Goal: Information Seeking & Learning: Learn about a topic

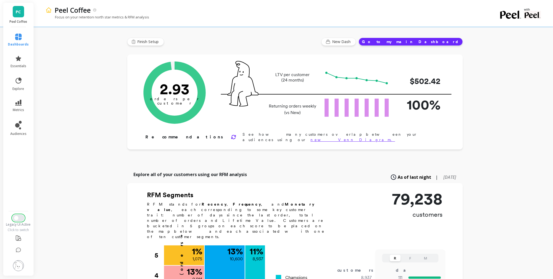
click at [19, 219] on button "Switch to New UI" at bounding box center [18, 218] width 12 height 6
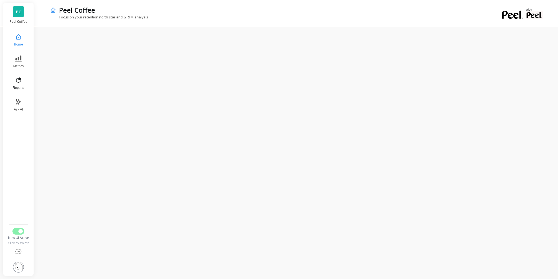
click at [12, 82] on button "Reports" at bounding box center [18, 83] width 18 height 19
click at [22, 90] on button "Reports" at bounding box center [18, 83] width 19 height 19
click at [18, 35] on icon at bounding box center [18, 36] width 5 height 5
click at [20, 81] on icon at bounding box center [18, 80] width 6 height 6
click at [18, 64] on span "Metrics" at bounding box center [18, 66] width 11 height 4
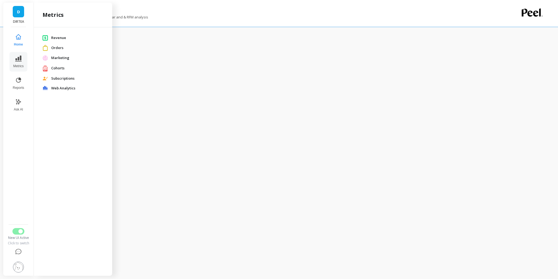
click at [57, 78] on span "Subscriptions" at bounding box center [77, 78] width 52 height 5
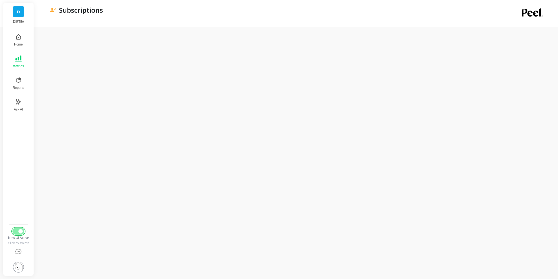
click at [20, 228] on button "Switch to Legacy UI" at bounding box center [18, 231] width 12 height 6
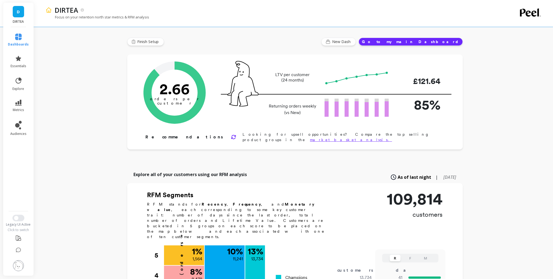
click at [17, 97] on li "metrics" at bounding box center [18, 105] width 27 height 19
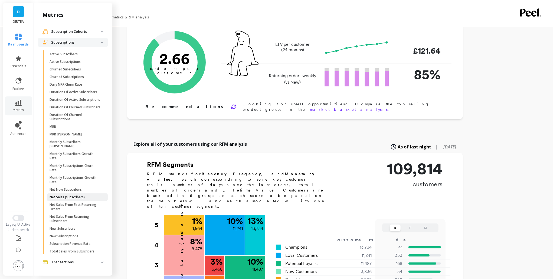
scroll to position [72, 0]
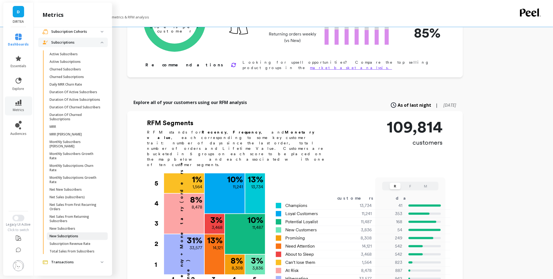
click at [79, 235] on span "New Subscriptions" at bounding box center [76, 236] width 52 height 4
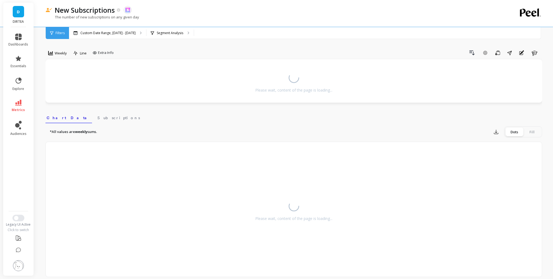
click at [52, 43] on div "Weekly Line Extra Info Drill Down Add Goal Save Share Annotations Learn Please …" at bounding box center [293, 243] width 497 height 442
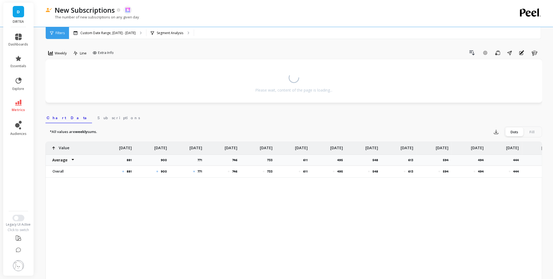
click at [55, 48] on div "Weekly Line Extra Info Drill Down Add Goal Save Share Annotations Learn Please …" at bounding box center [293, 260] width 497 height 477
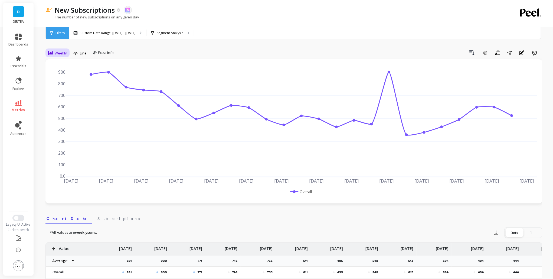
click at [56, 50] on div "Weekly" at bounding box center [57, 53] width 19 height 6
click at [67, 96] on div "Monthly" at bounding box center [65, 96] width 31 height 5
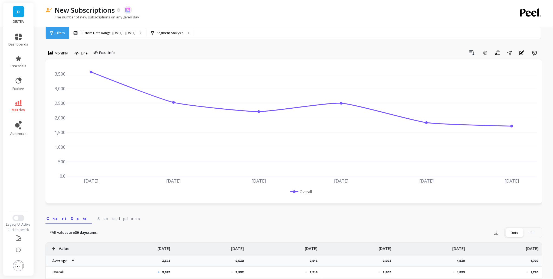
click at [27, 104] on link "metrics" at bounding box center [19, 106] width 20 height 12
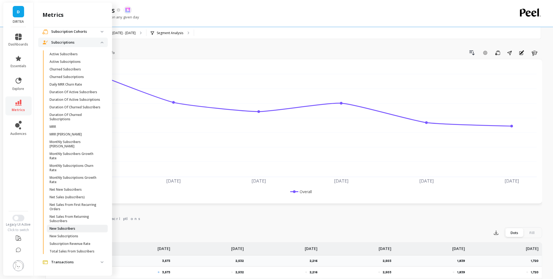
click at [74, 227] on p "New Subscribers" at bounding box center [63, 228] width 26 height 4
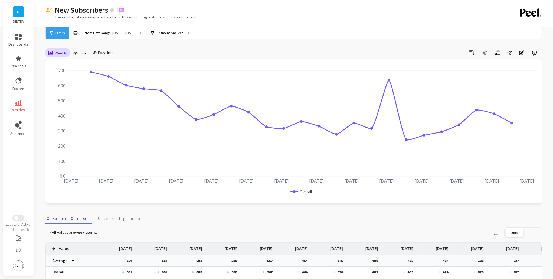
click at [53, 52] on div "Weekly" at bounding box center [57, 53] width 19 height 6
click at [62, 93] on div "Monthly" at bounding box center [65, 96] width 37 height 9
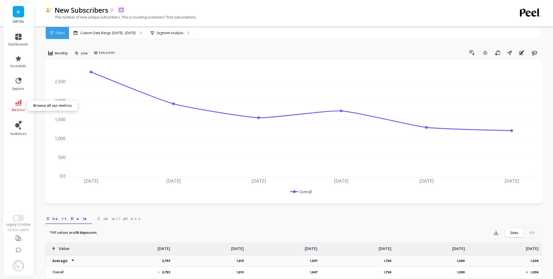
click at [19, 103] on icon at bounding box center [18, 103] width 6 height 6
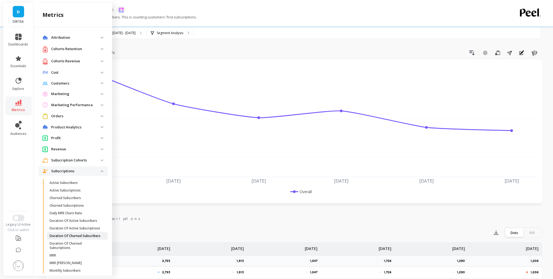
scroll to position [141, 0]
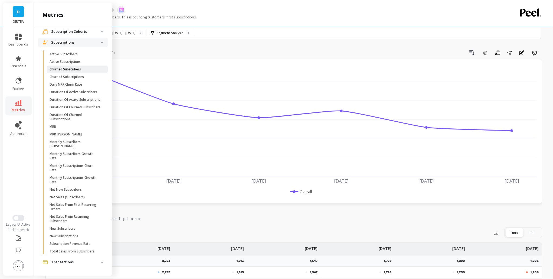
click at [80, 67] on p "Churned Subscribers" at bounding box center [65, 69] width 31 height 4
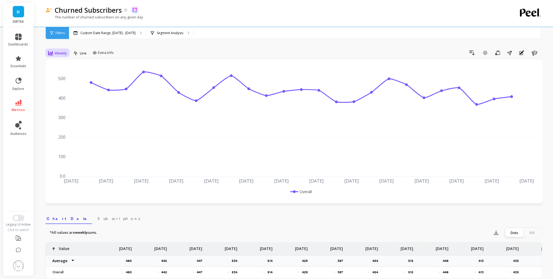
click at [64, 53] on span "Weekly" at bounding box center [61, 53] width 12 height 5
click at [55, 95] on div "Monthly" at bounding box center [65, 96] width 31 height 5
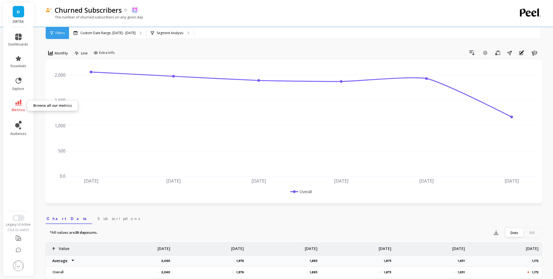
click at [18, 104] on icon at bounding box center [18, 103] width 6 height 6
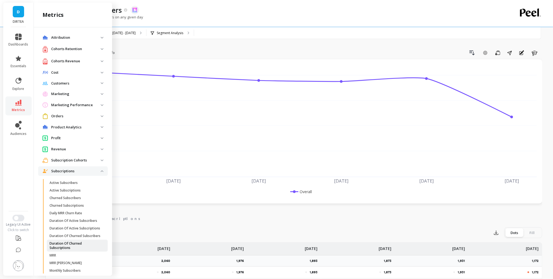
scroll to position [141, 0]
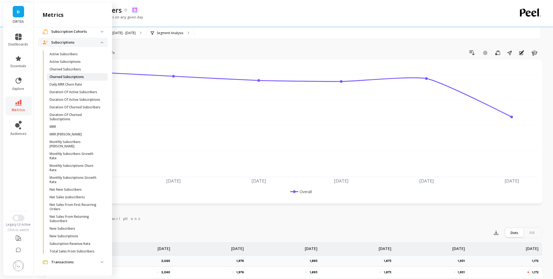
click at [79, 75] on p "Churned Subscriptions" at bounding box center [67, 77] width 34 height 4
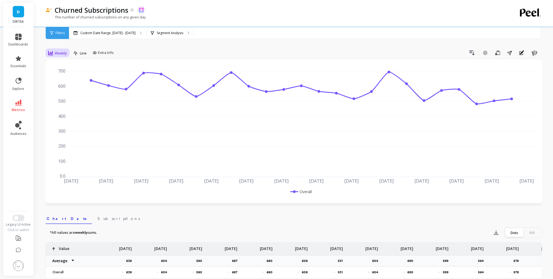
click at [57, 57] on div "Weekly" at bounding box center [58, 52] width 22 height 9
click at [59, 100] on div "Monthly" at bounding box center [65, 96] width 37 height 9
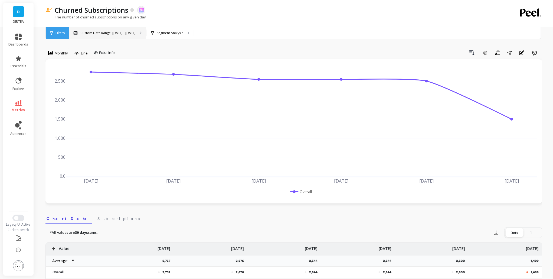
click at [89, 28] on div "Custom Date Range, Apr 1 - Sep 21" at bounding box center [107, 33] width 77 height 12
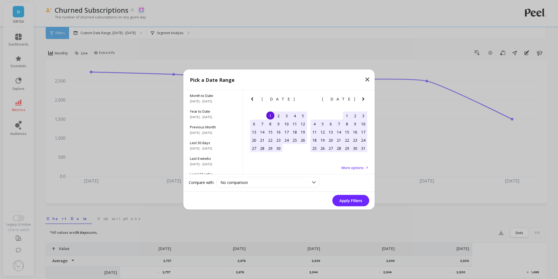
click at [251, 97] on icon "Previous Month" at bounding box center [252, 99] width 6 height 6
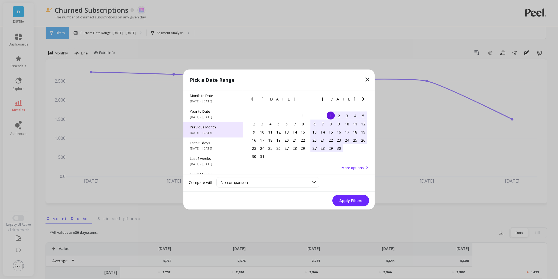
click at [222, 122] on div "Previous Month 8/1/2025 - 8/31/2025" at bounding box center [212, 130] width 59 height 16
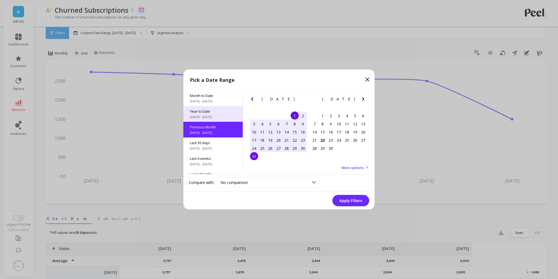
click at [221, 117] on span "1/1/2025 - 9/22/2025" at bounding box center [213, 117] width 46 height 4
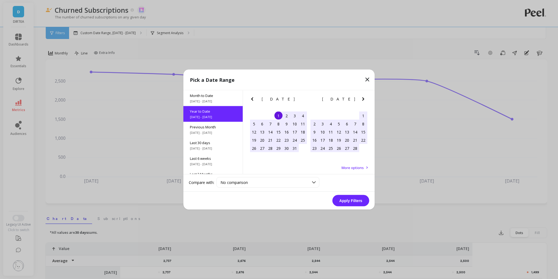
click at [348, 200] on button "Apply Filters" at bounding box center [350, 200] width 37 height 11
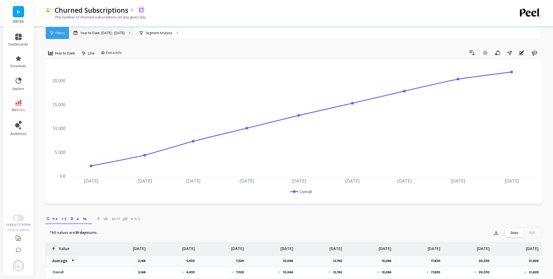
click at [112, 35] on div "Year to Date, Jan 1 - Sep 22" at bounding box center [102, 33] width 66 height 12
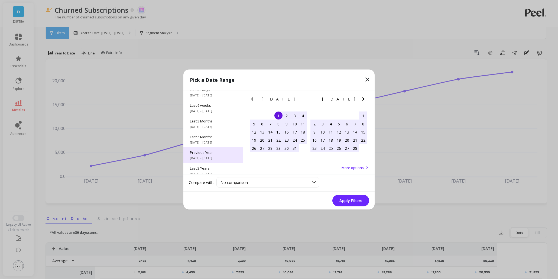
scroll to position [73, 0]
click at [202, 160] on div "All Data 6/1/2017 - 9/30/2025" at bounding box center [212, 166] width 59 height 16
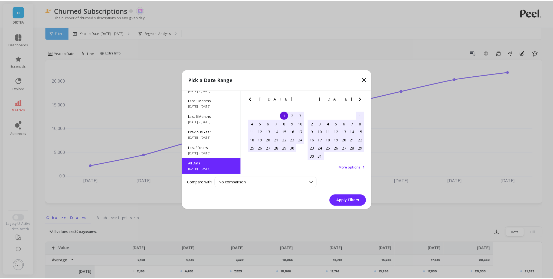
scroll to position [0, 0]
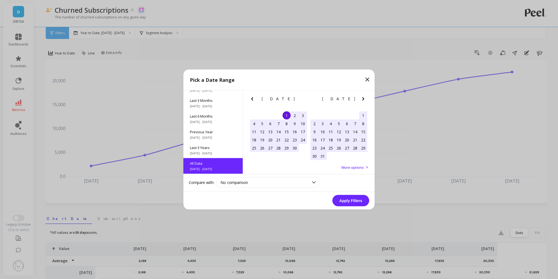
click at [353, 202] on button "Apply Filters" at bounding box center [350, 200] width 37 height 11
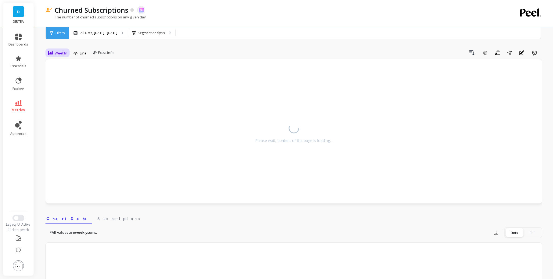
click at [58, 52] on span "Weekly" at bounding box center [61, 53] width 12 height 5
click at [62, 90] on div "Weekly" at bounding box center [65, 85] width 37 height 9
click at [61, 92] on div "Please wait, content of the page is loading..." at bounding box center [294, 131] width 486 height 133
click at [58, 51] on span "Weekly" at bounding box center [61, 53] width 12 height 5
click at [61, 97] on div "Monthly" at bounding box center [65, 96] width 31 height 5
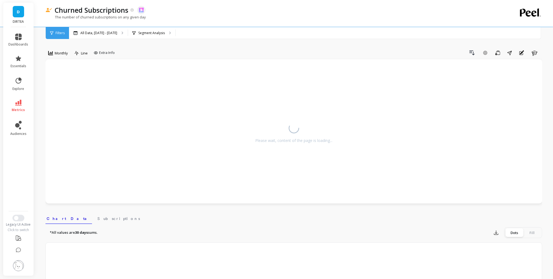
click at [129, 51] on div "Drill Down Add Goal Save Share Annotations Learn" at bounding box center [329, 52] width 425 height 9
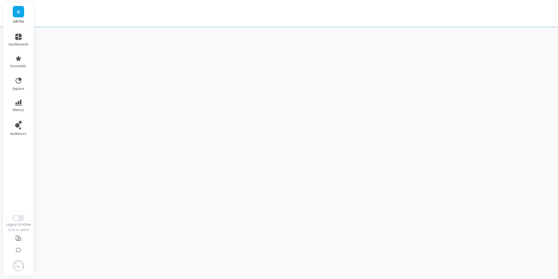
drag, startPoint x: 211, startPoint y: 48, endPoint x: 214, endPoint y: 44, distance: 5.0
click at [213, 45] on div "D DIRTEA dashboards essentials explore metrics audiences Legacy UI Active Click…" at bounding box center [279, 139] width 558 height 279
click at [19, 217] on button "Switch to New UI" at bounding box center [18, 218] width 12 height 6
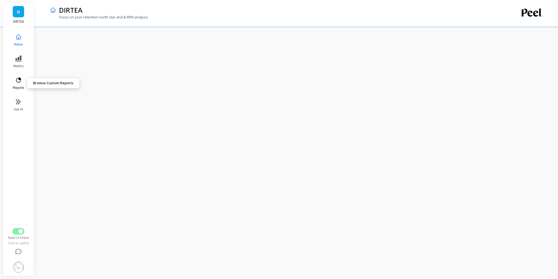
click at [21, 83] on button "Reports" at bounding box center [18, 83] width 18 height 19
click at [18, 56] on icon at bounding box center [18, 58] width 6 height 6
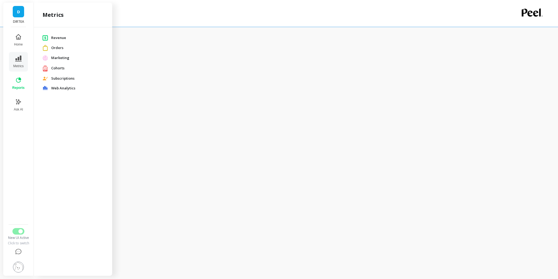
click at [60, 78] on span "Subscriptions" at bounding box center [77, 78] width 52 height 5
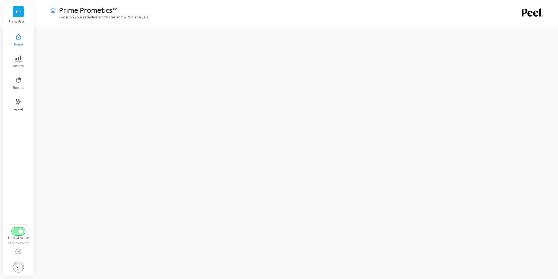
click at [22, 230] on span "Switch to Legacy UI" at bounding box center [20, 231] width 4 height 4
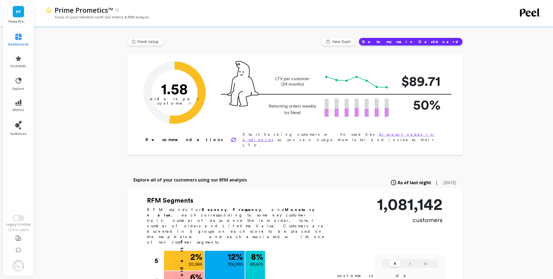
click at [23, 76] on li "explore" at bounding box center [18, 84] width 27 height 21
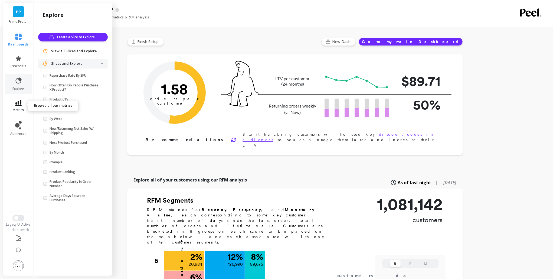
click at [25, 100] on link "metrics" at bounding box center [18, 106] width 21 height 12
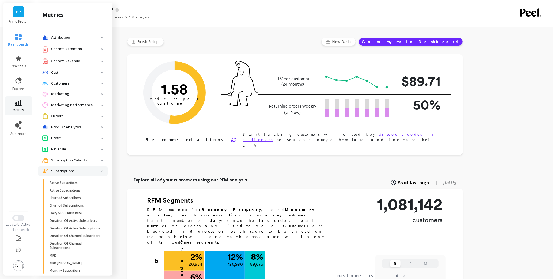
scroll to position [141, 0]
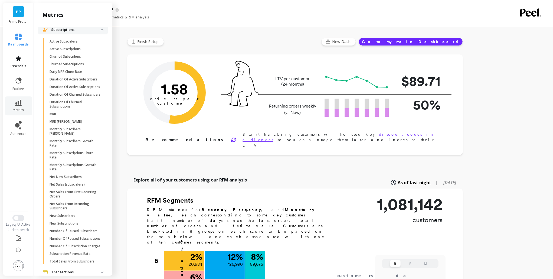
click at [12, 60] on link "essentials" at bounding box center [18, 61] width 21 height 13
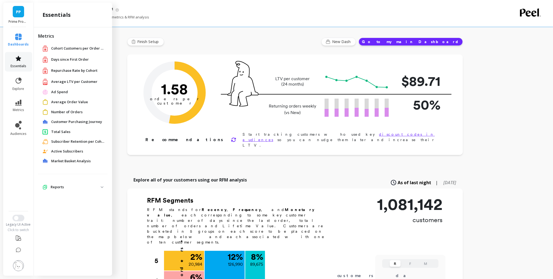
scroll to position [0, 0]
click at [13, 44] on span "dashboards" at bounding box center [18, 44] width 21 height 4
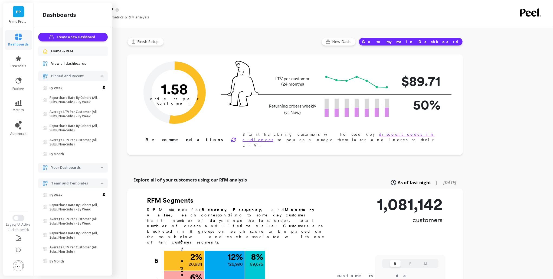
click at [83, 75] on p "Pinned and Recent" at bounding box center [76, 75] width 50 height 5
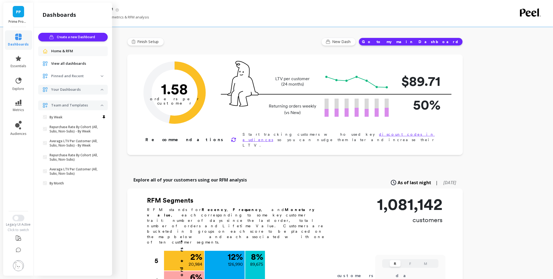
click at [83, 102] on span "Team and Templates" at bounding box center [73, 105] width 70 height 10
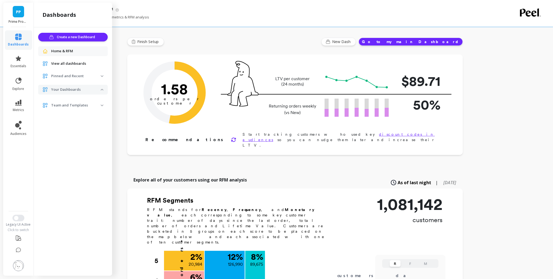
click at [102, 121] on div "Create a new Dashboard Home & RFM View all dashboards Pinned and Recent By Week…" at bounding box center [73, 150] width 78 height 246
click at [103, 89] on img at bounding box center [102, 90] width 3 height 2
drag, startPoint x: 74, startPoint y: 126, endPoint x: 65, endPoint y: 122, distance: 9.7
click at [68, 121] on div "Create a new Dashboard Home & RFM View all dashboards Pinned and Recent By Week…" at bounding box center [73, 150] width 78 height 246
click at [21, 98] on li "metrics" at bounding box center [18, 105] width 27 height 19
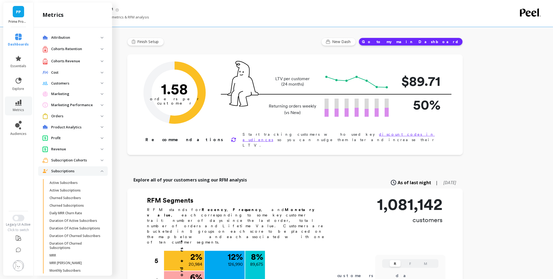
scroll to position [141, 0]
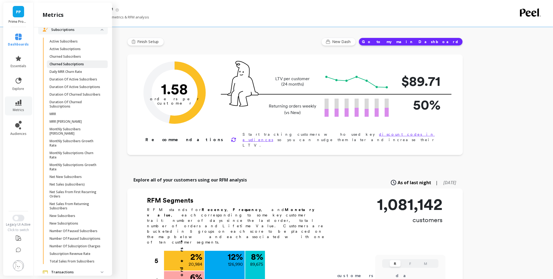
click at [77, 63] on p "Churned Subscriptions" at bounding box center [67, 64] width 34 height 4
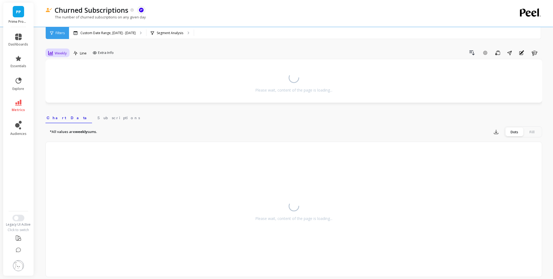
click at [61, 51] on span "Weekly" at bounding box center [61, 53] width 12 height 5
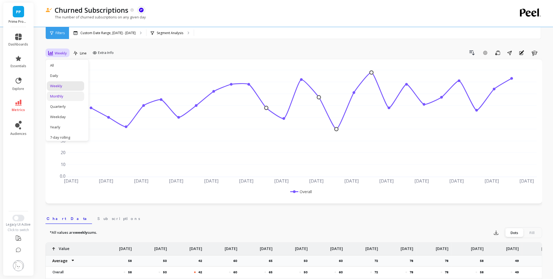
click at [60, 96] on div "Monthly" at bounding box center [65, 96] width 31 height 5
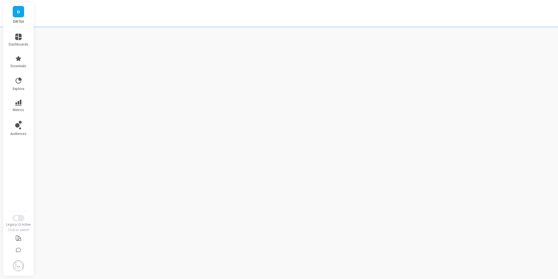
click at [21, 212] on div "dashboards essentials explore metrics audiences Legacy UI Active Click to switch" at bounding box center [18, 151] width 31 height 249
click at [18, 219] on button "Switch to New UI" at bounding box center [18, 218] width 12 height 6
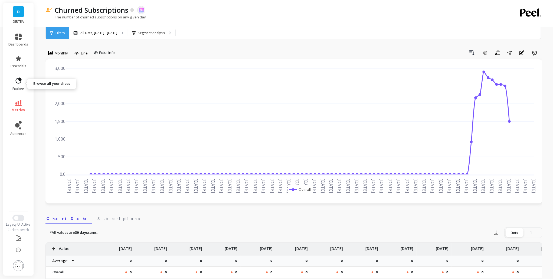
click at [22, 86] on link "explore" at bounding box center [19, 84] width 20 height 14
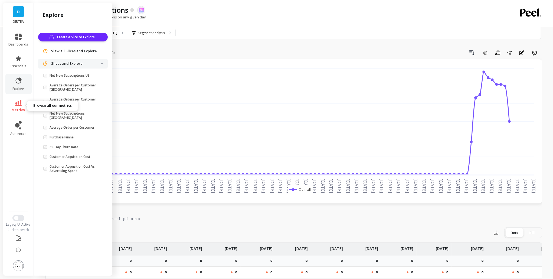
click at [12, 110] on span "metrics" at bounding box center [18, 110] width 13 height 4
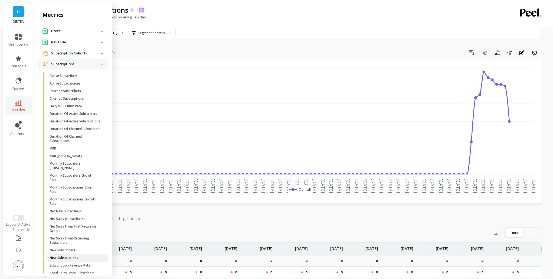
scroll to position [105, 0]
click at [82, 223] on p "Net Sales (subscribers)" at bounding box center [67, 221] width 35 height 4
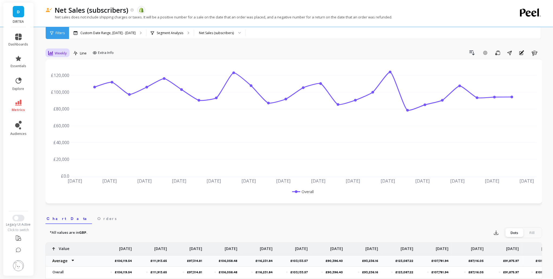
click at [60, 52] on span "Weekly" at bounding box center [61, 53] width 12 height 5
click at [63, 92] on div "Monthly" at bounding box center [65, 96] width 37 height 9
